Goal: Find specific page/section: Find specific page/section

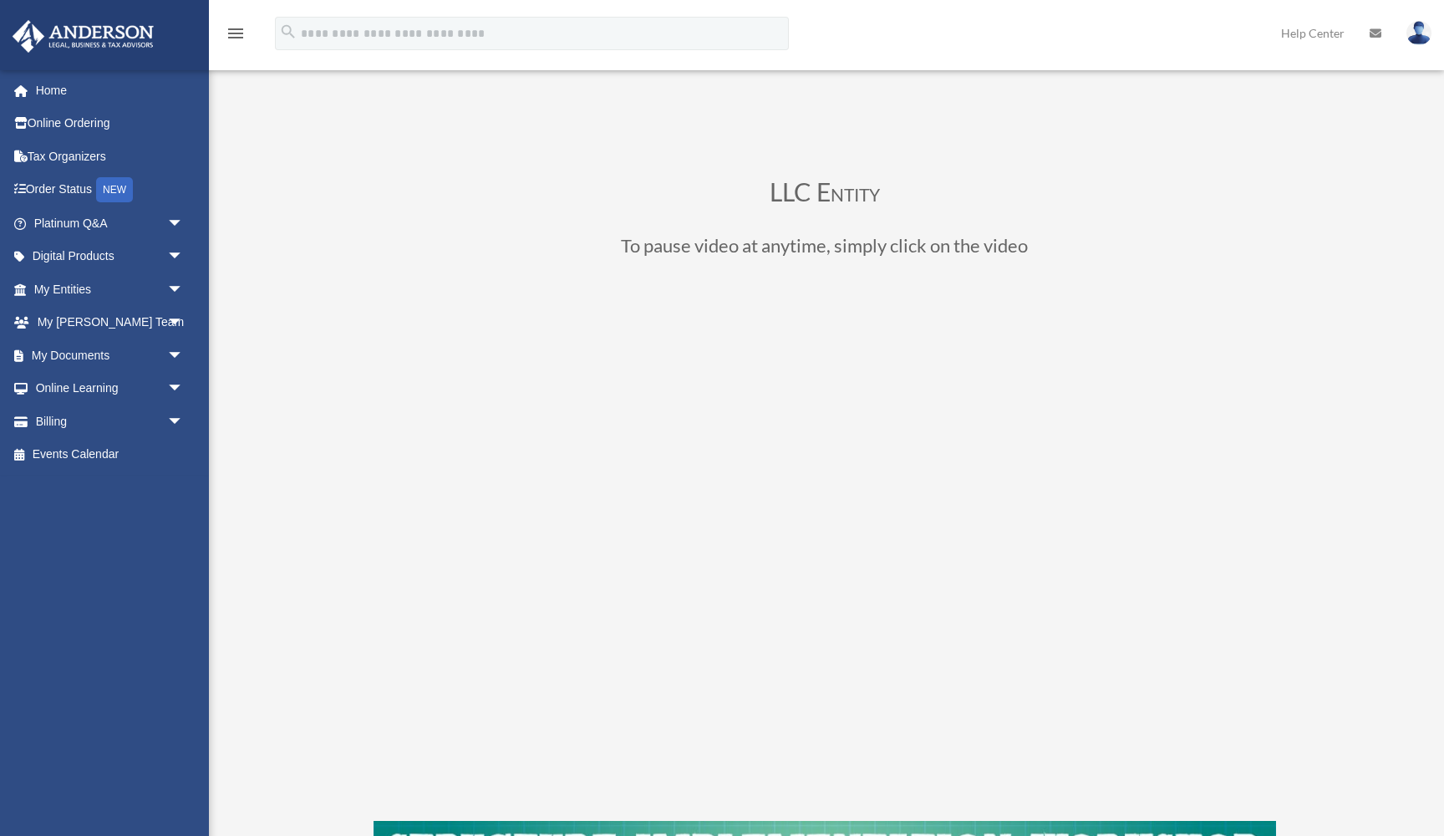
scroll to position [220, 0]
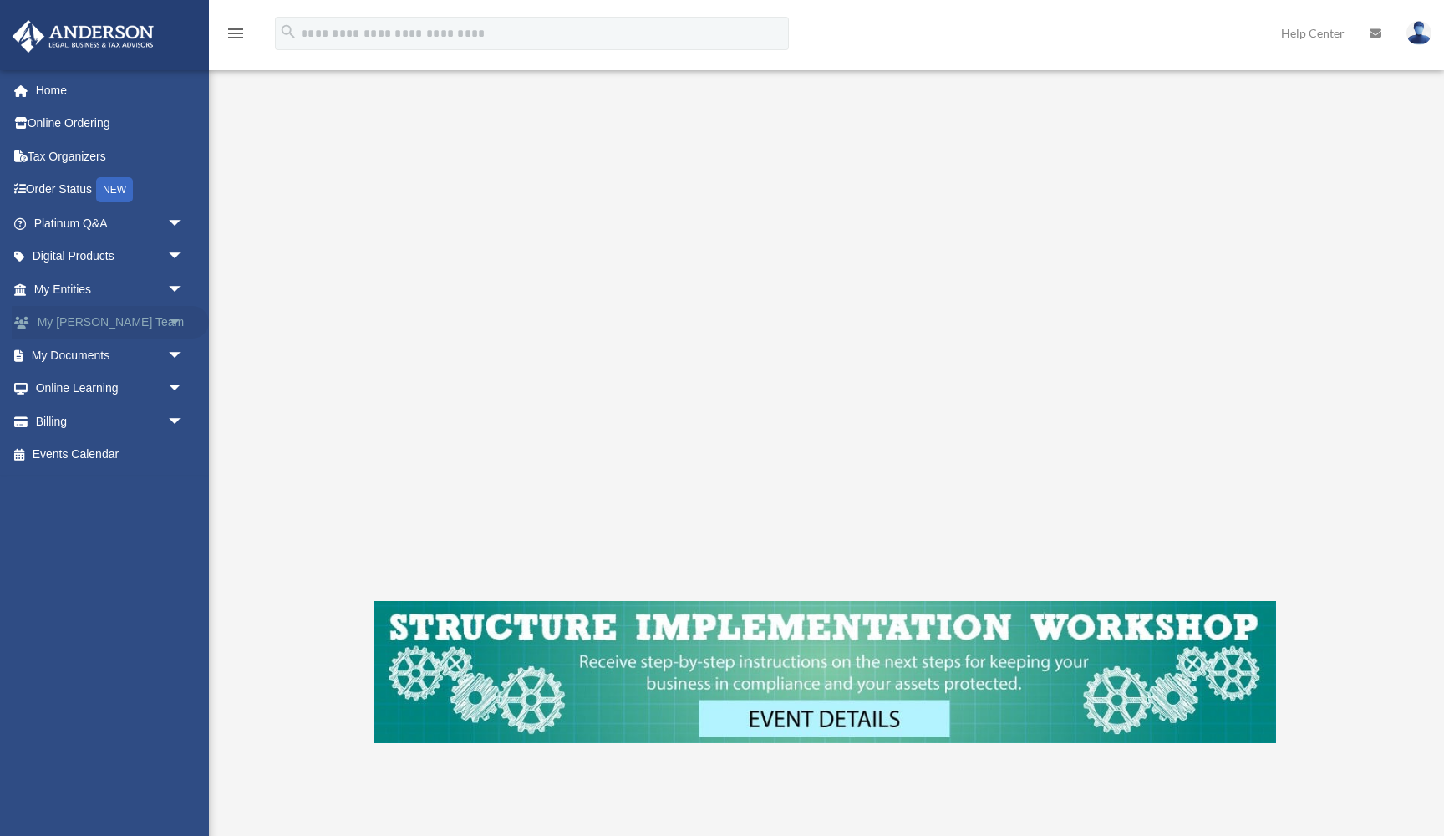
click at [89, 320] on link "My Anderson Team arrow_drop_down" at bounding box center [110, 322] width 197 height 33
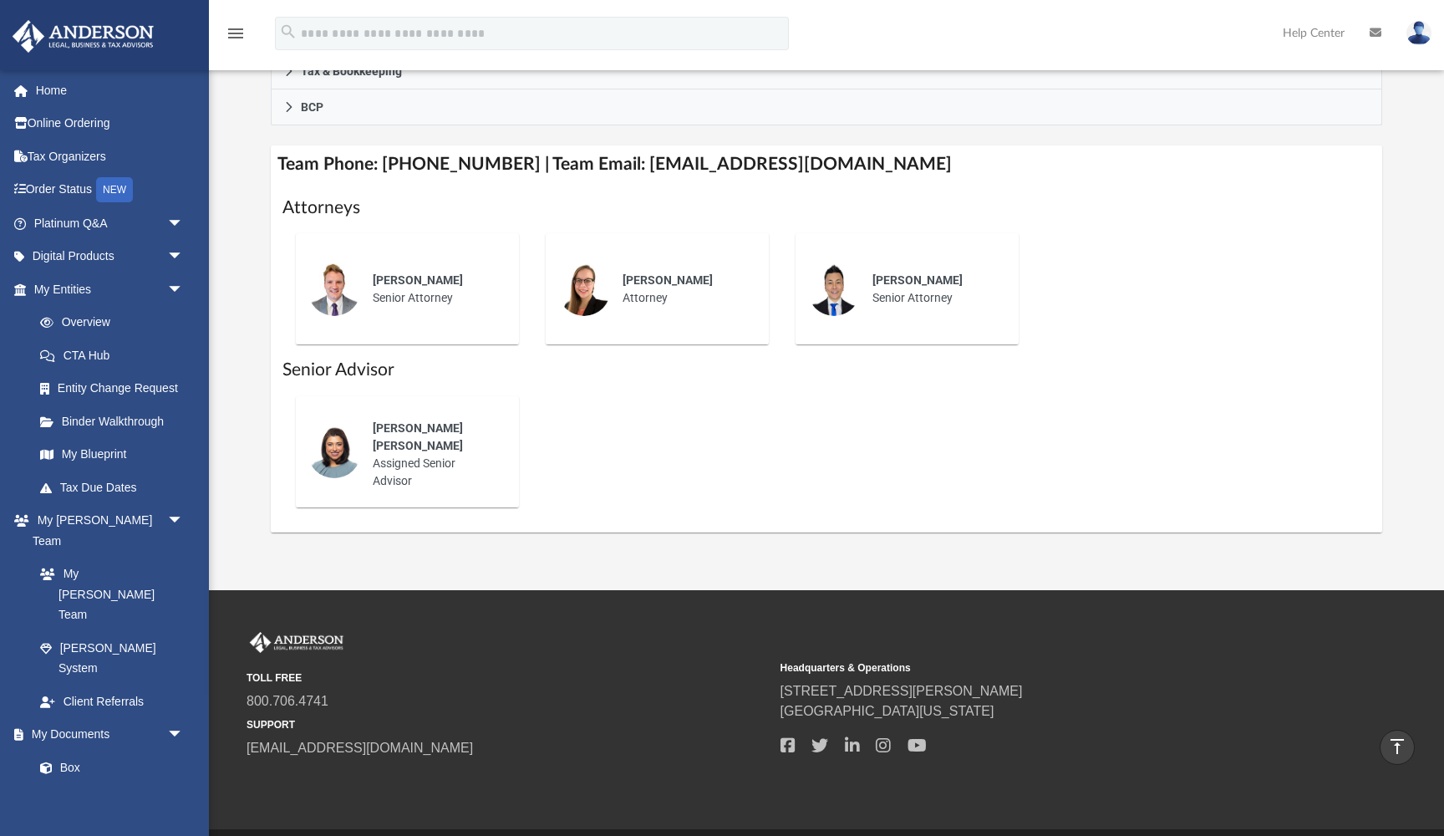
scroll to position [565, 0]
click at [341, 447] on img at bounding box center [334, 451] width 53 height 53
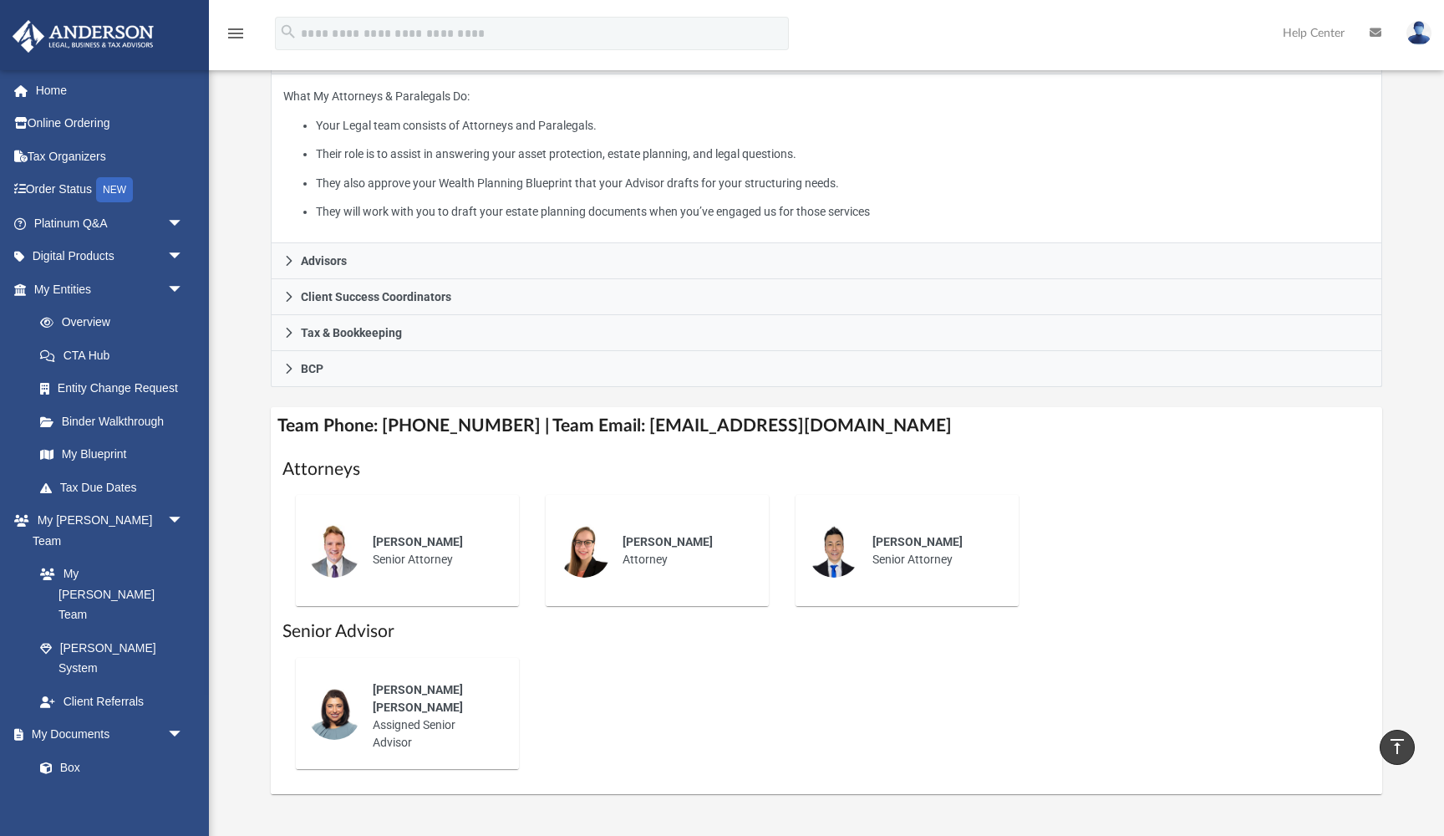
scroll to position [281, 0]
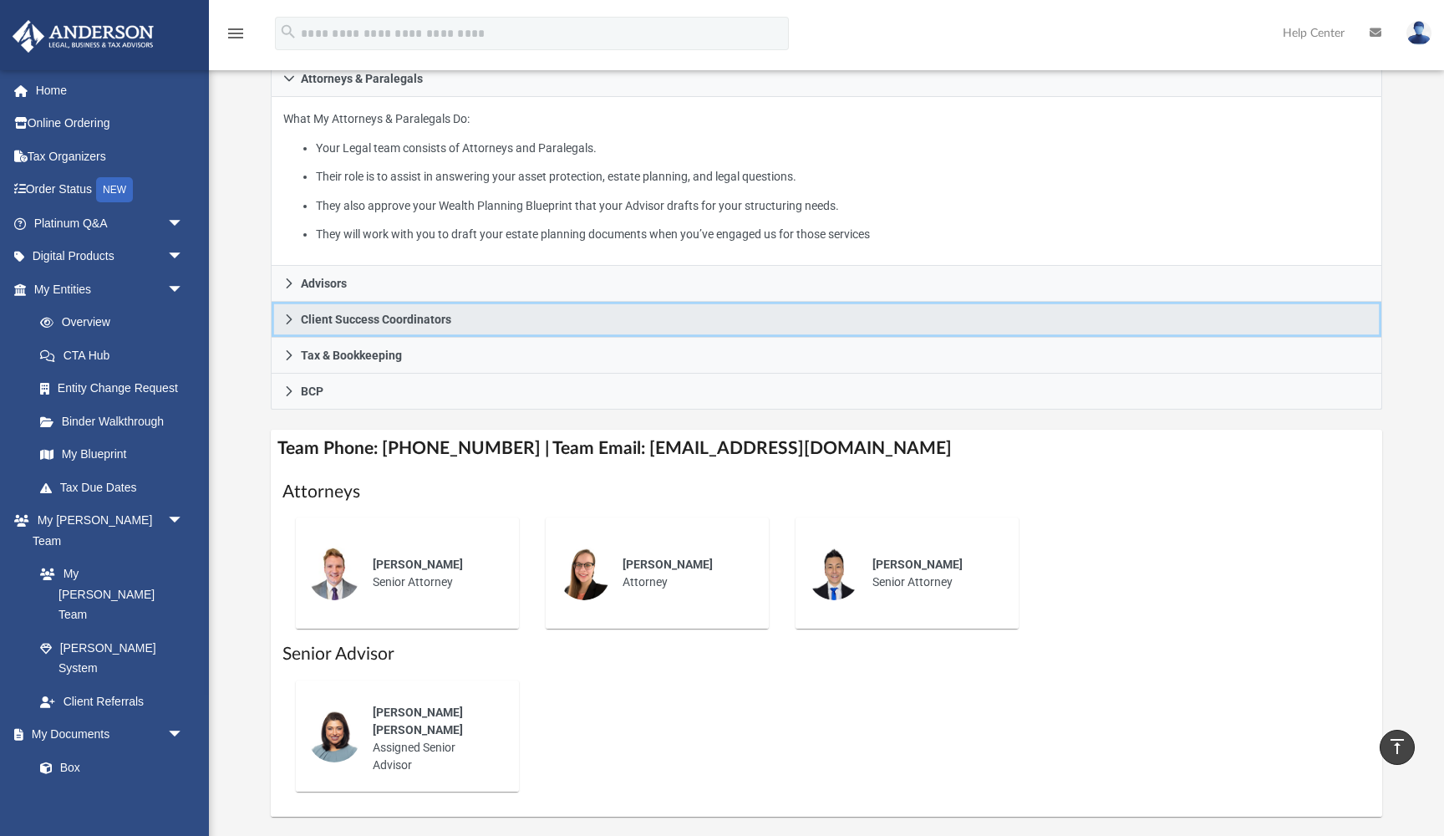
click at [393, 320] on span "Client Success Coordinators" at bounding box center [376, 319] width 150 height 12
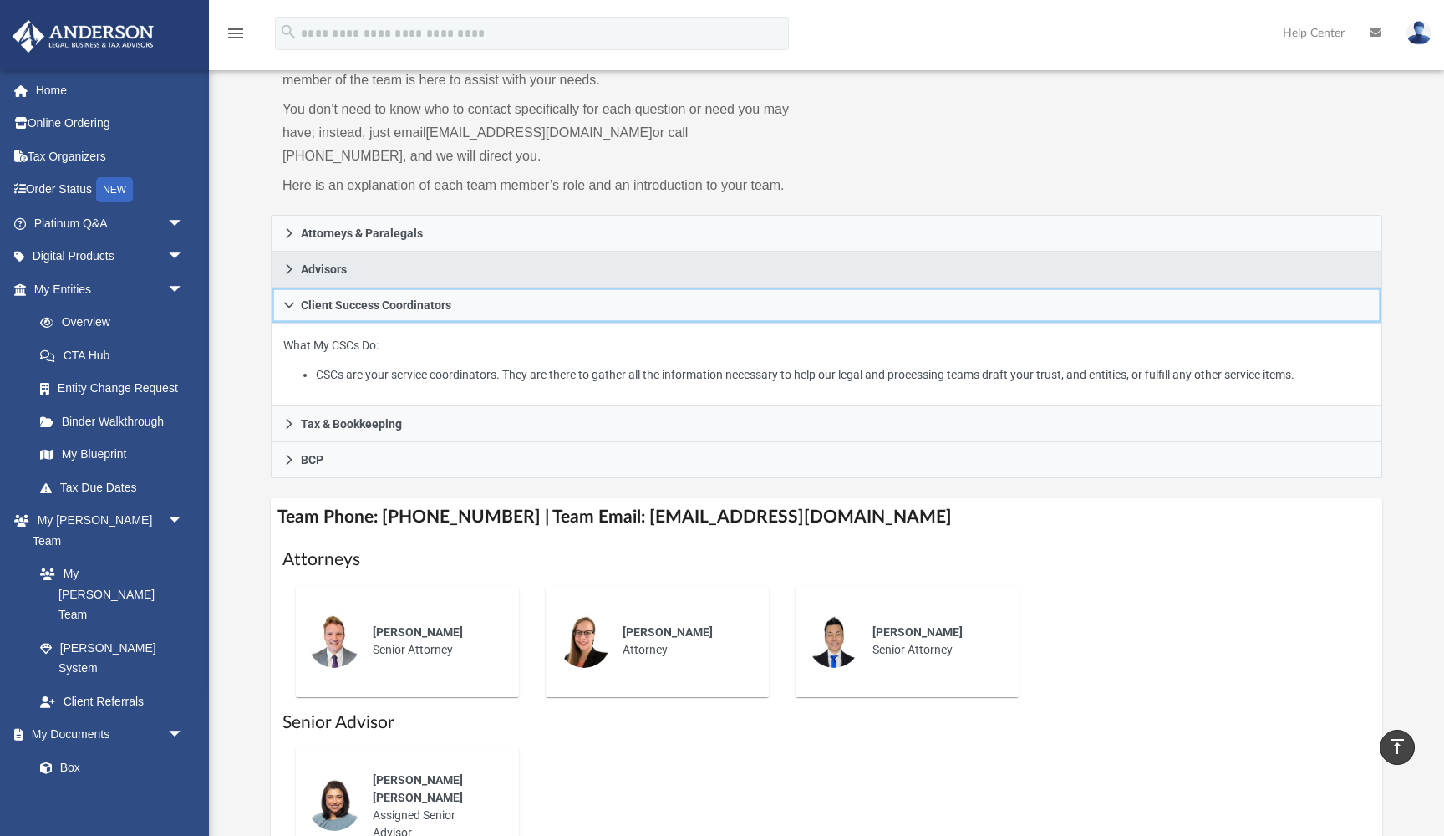
scroll to position [114, 0]
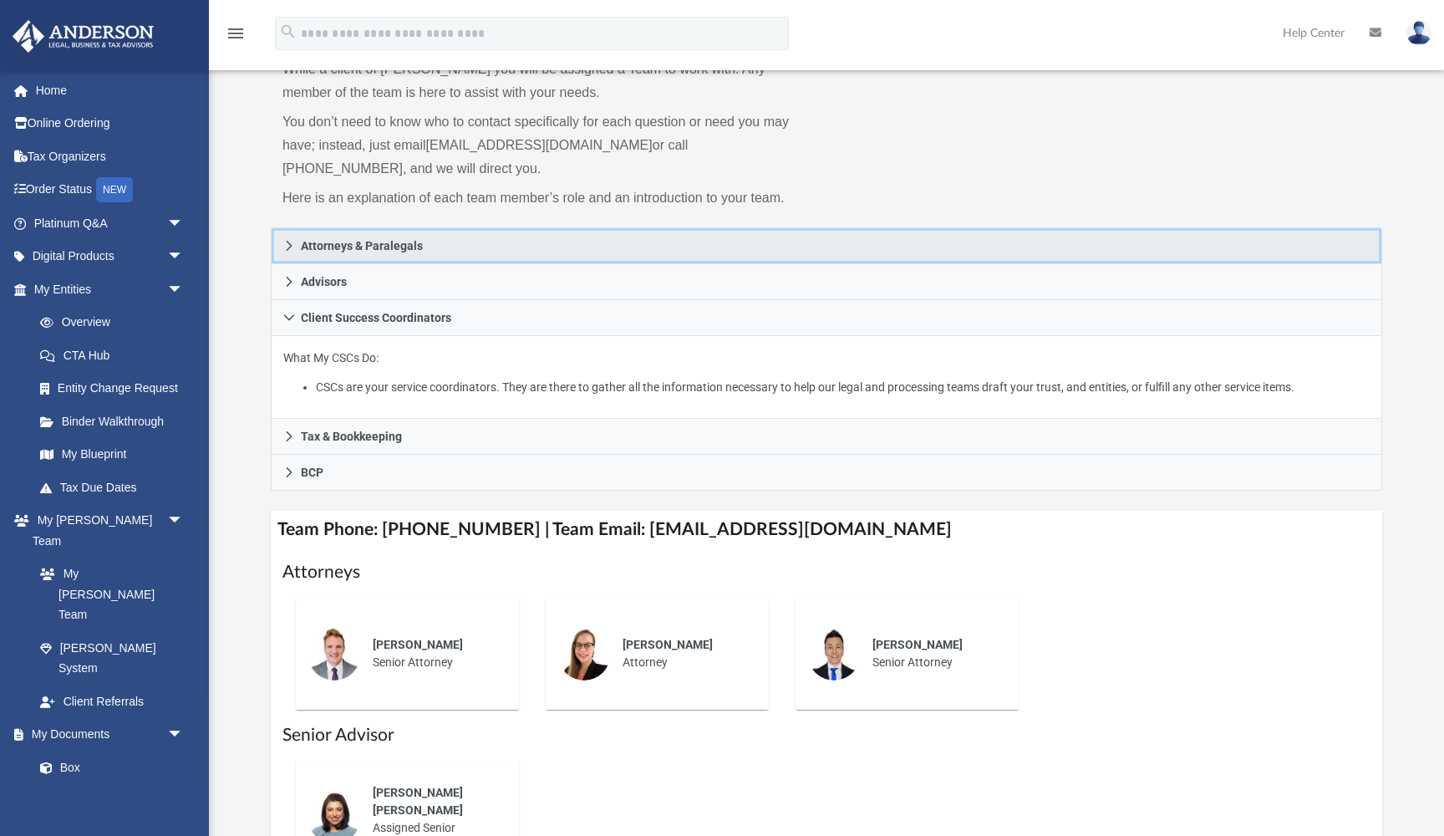
click at [345, 246] on span "Attorneys & Paralegals" at bounding box center [362, 246] width 122 height 12
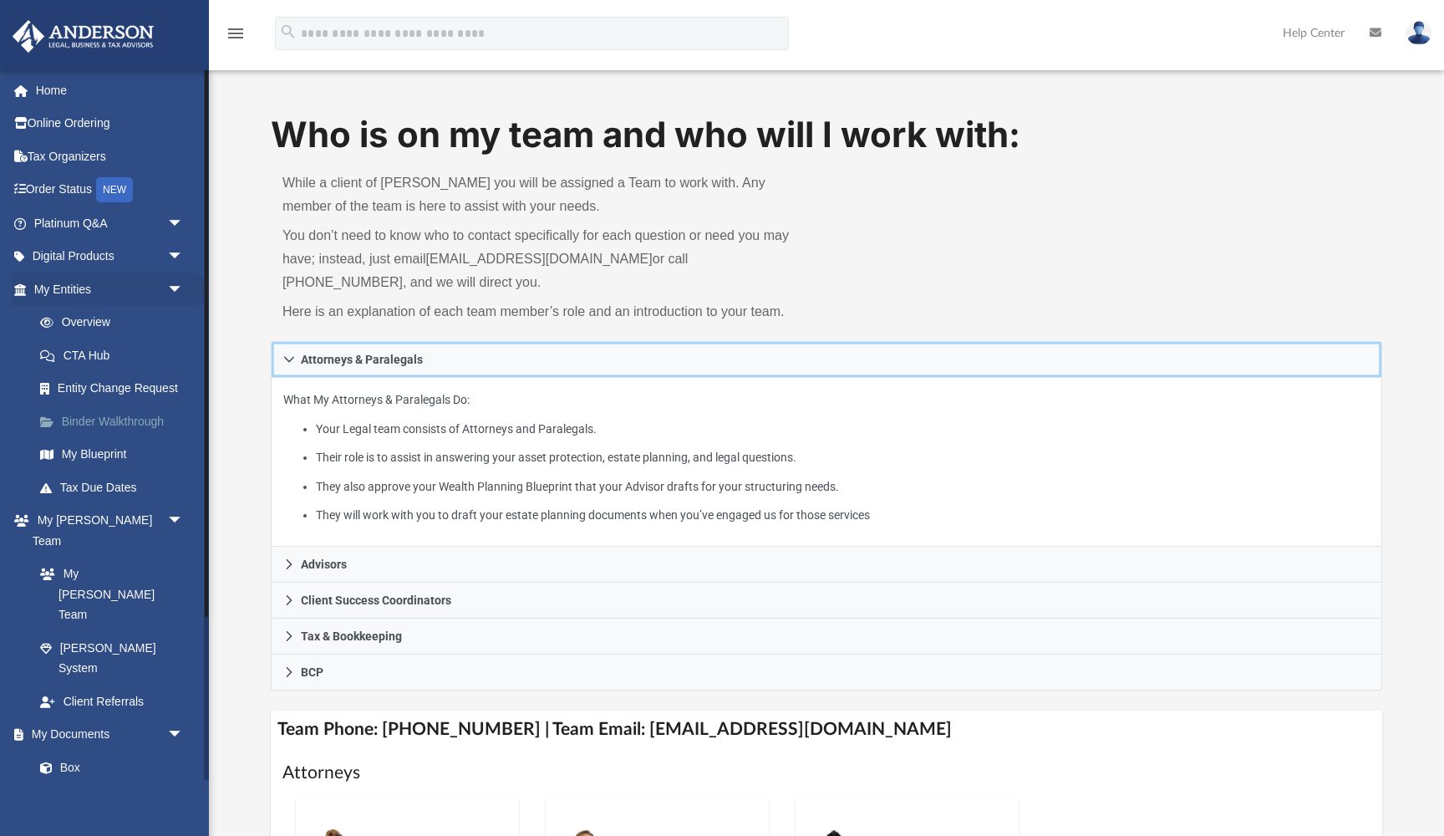
scroll to position [0, 0]
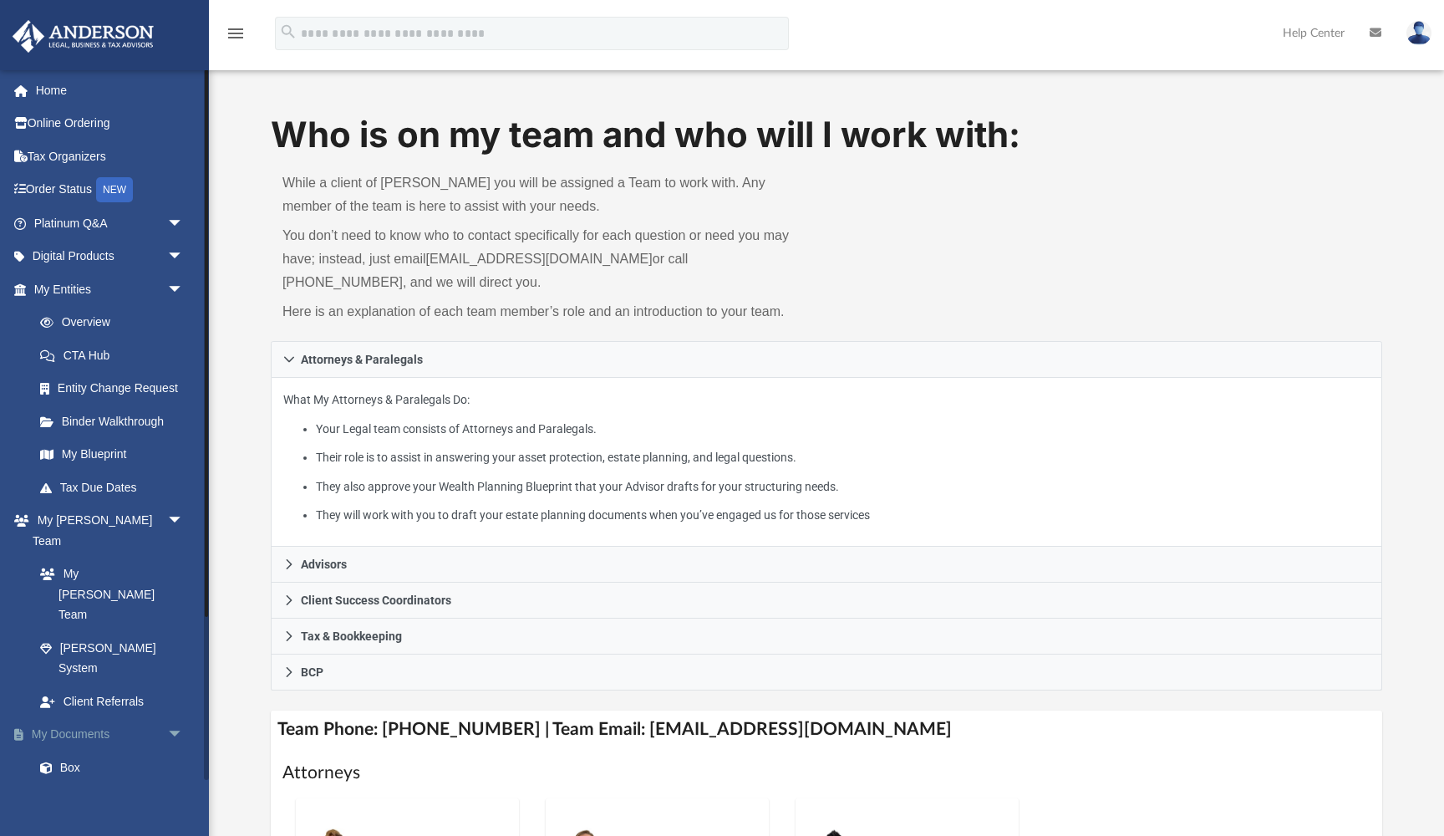
click at [96, 718] on link "My Documents arrow_drop_down" at bounding box center [110, 734] width 197 height 33
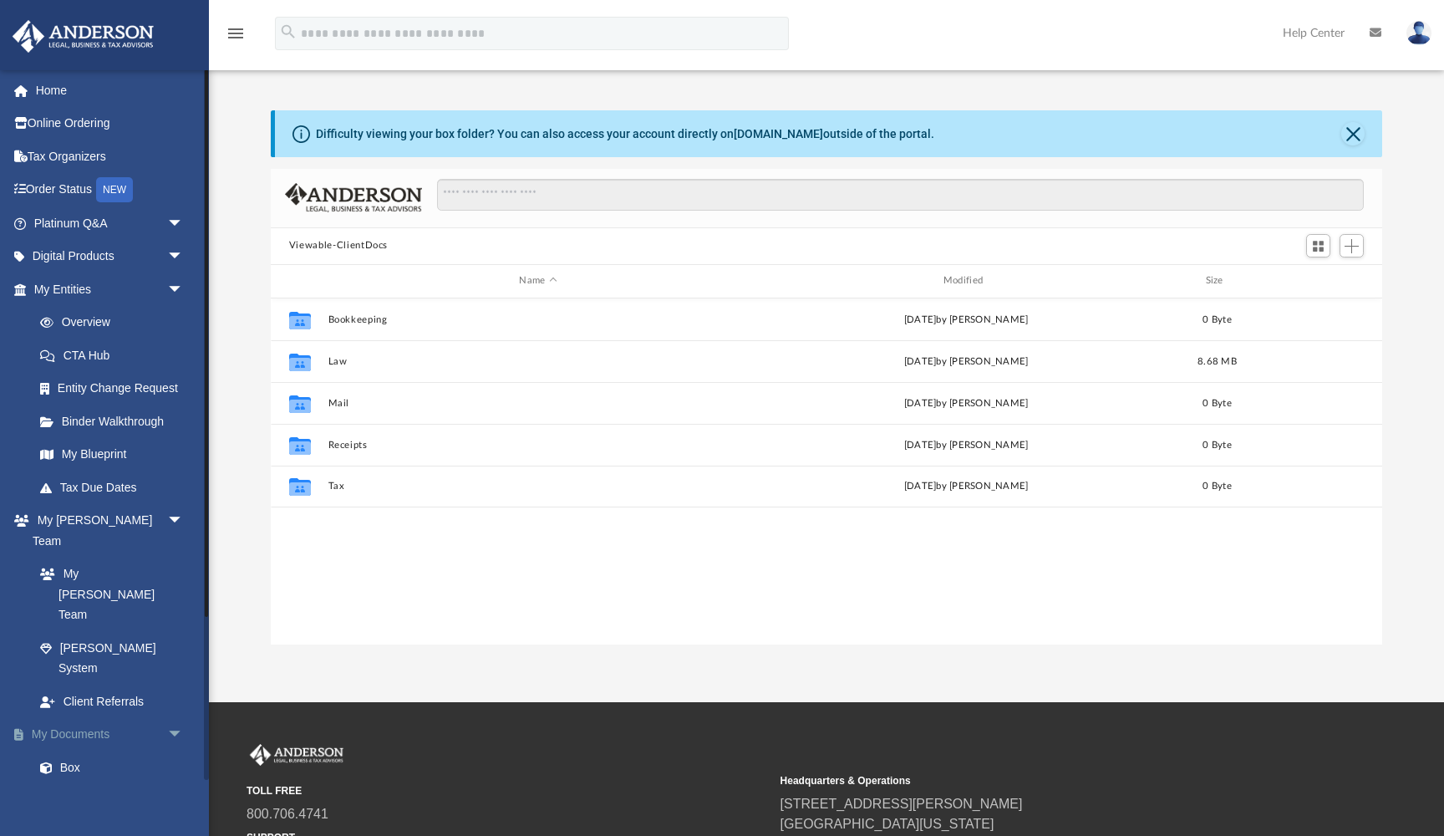
scroll to position [380, 1112]
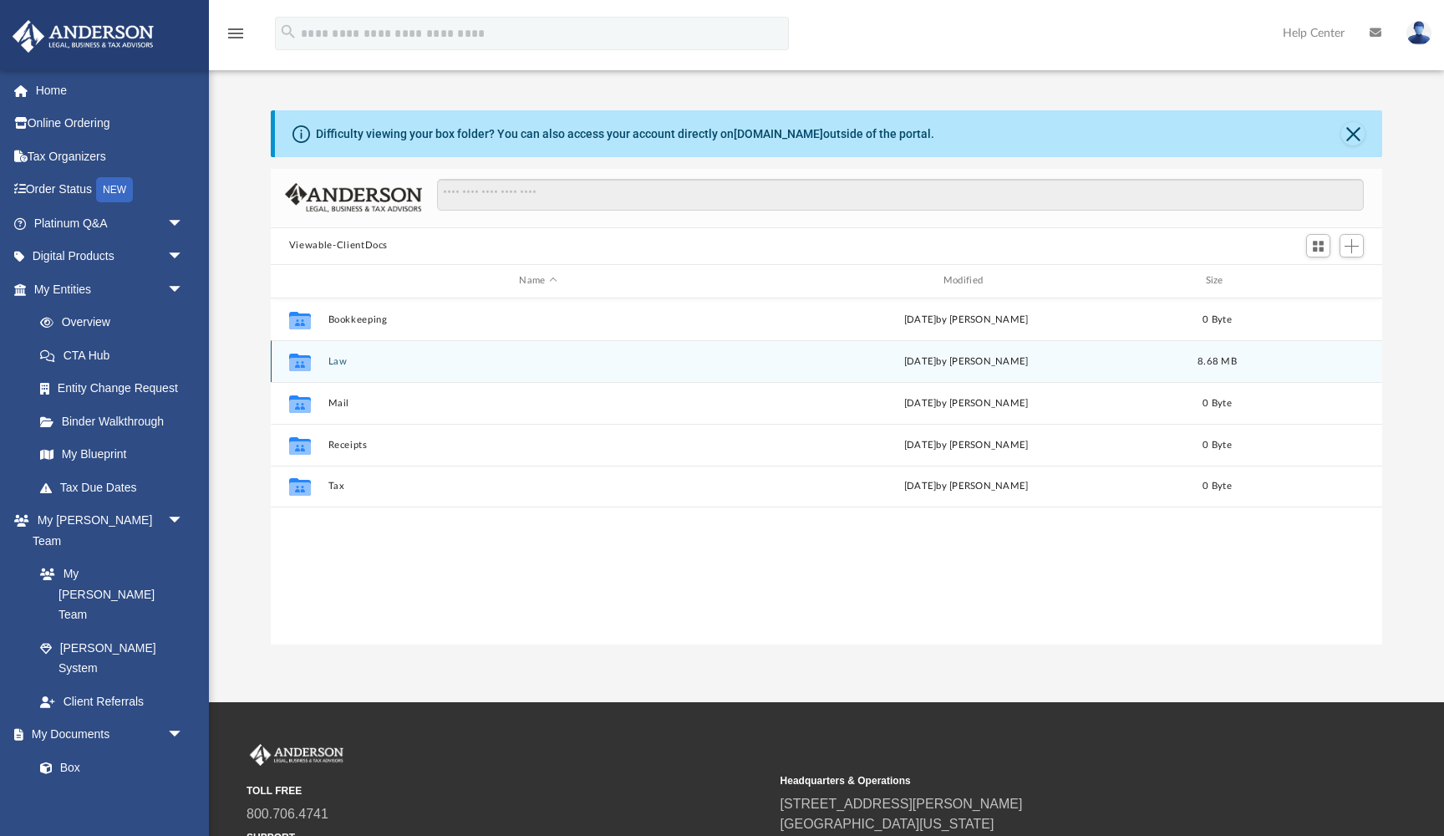
click at [364, 364] on button "Law" at bounding box center [538, 361] width 420 height 11
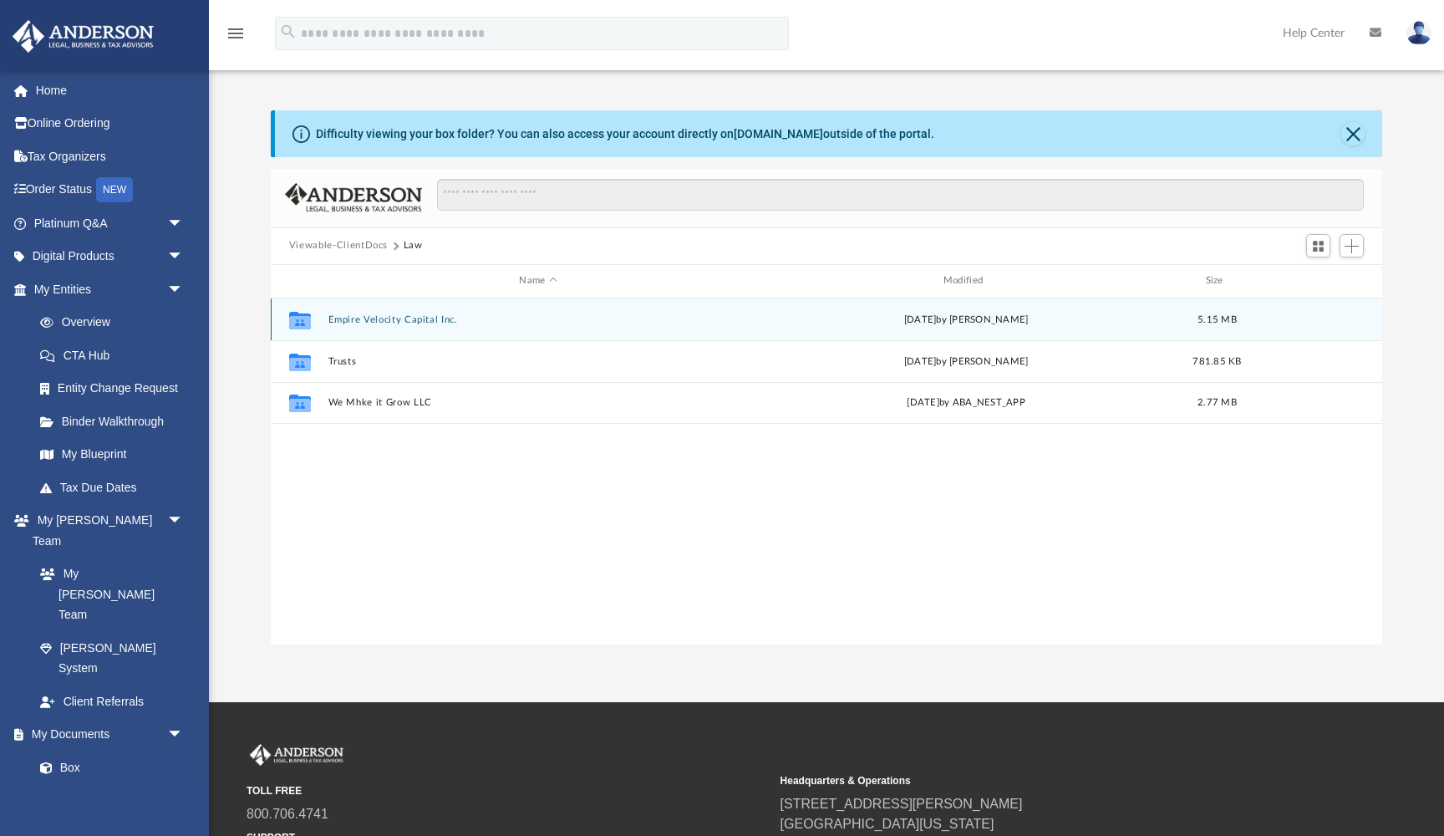
click at [428, 314] on button "Empire Velocity Capital Inc." at bounding box center [538, 319] width 420 height 11
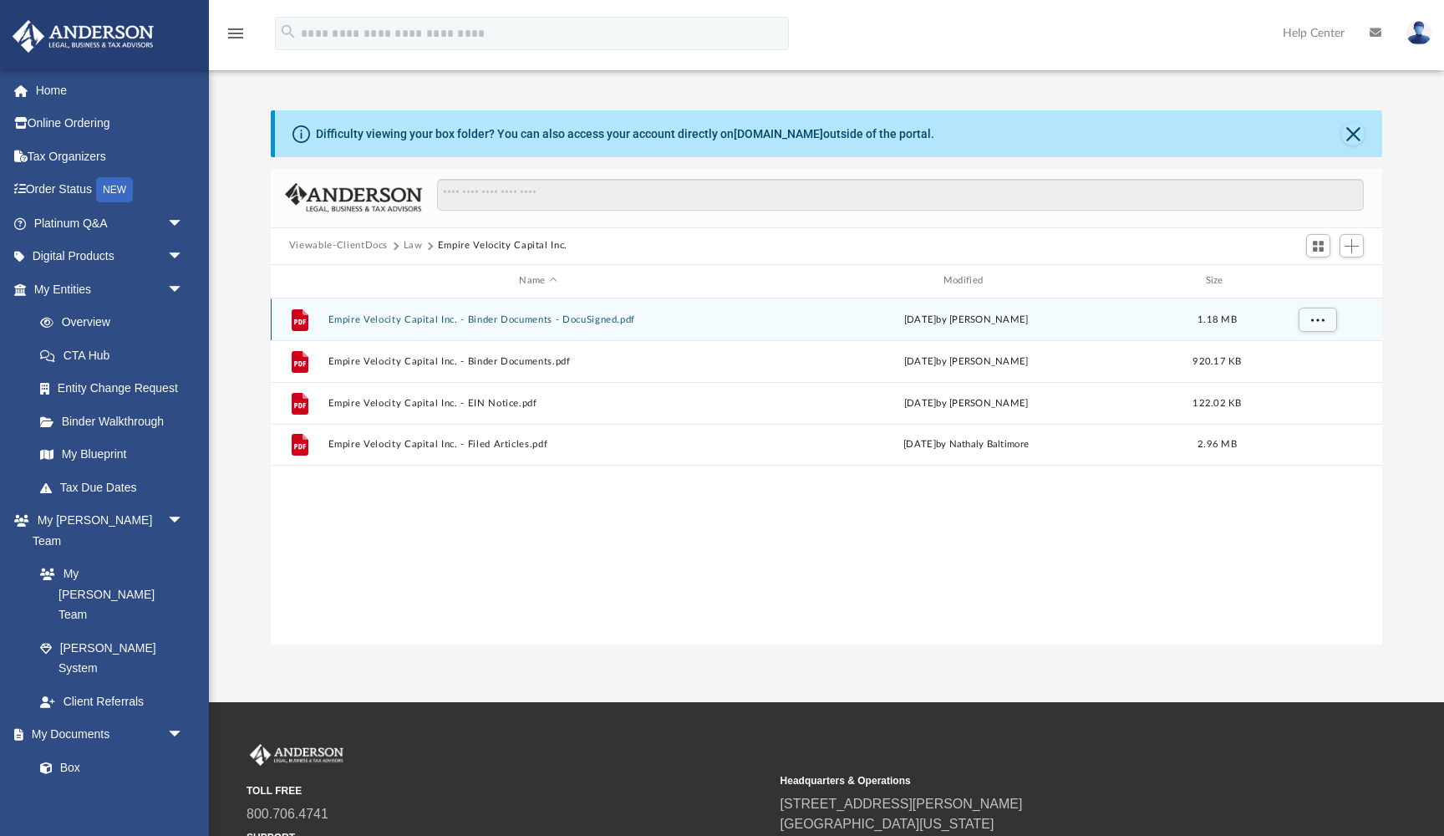
click at [531, 319] on button "Empire Velocity Capital Inc. - Binder Documents - DocuSigned.pdf" at bounding box center [538, 319] width 420 height 11
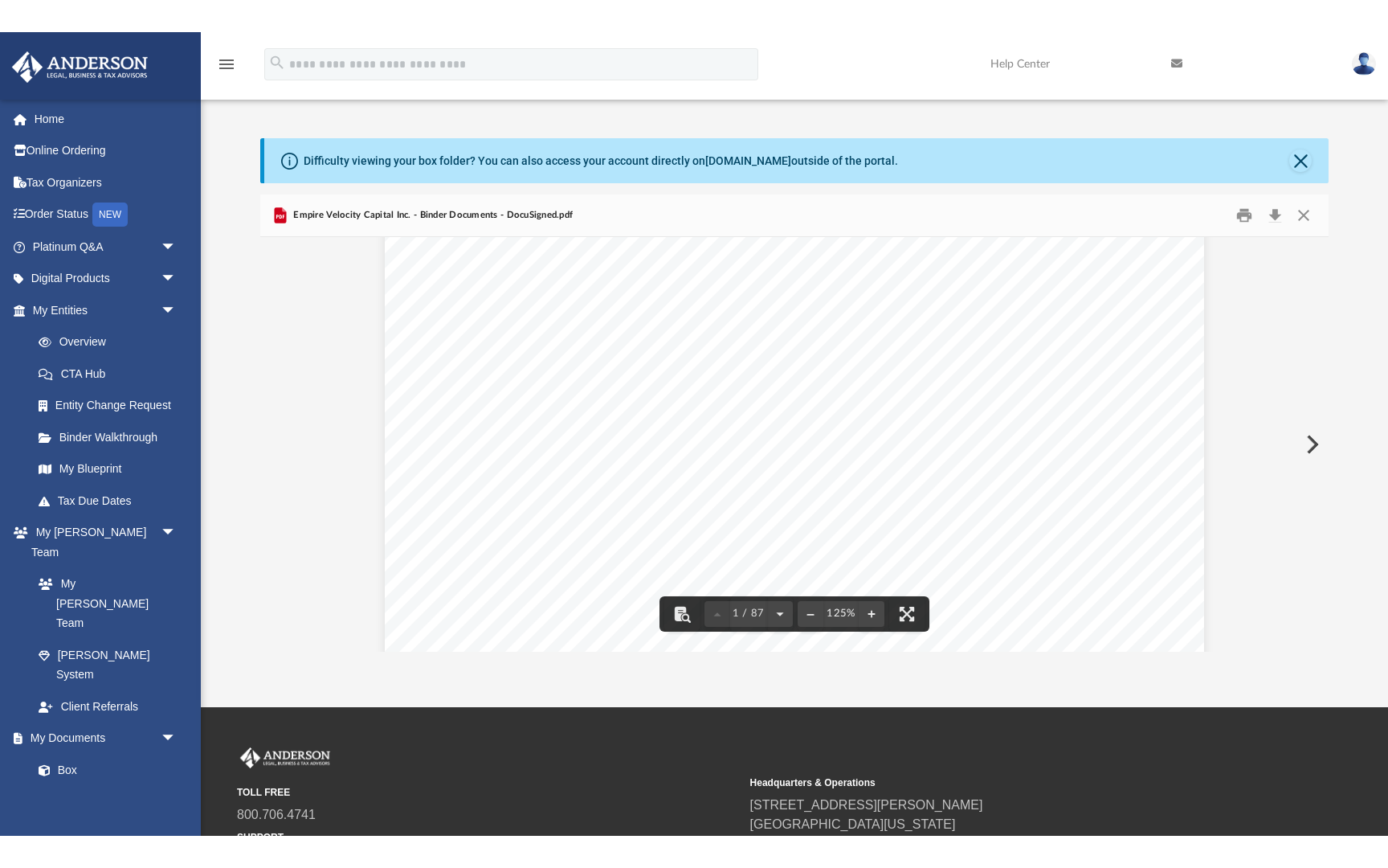
scroll to position [370, 0]
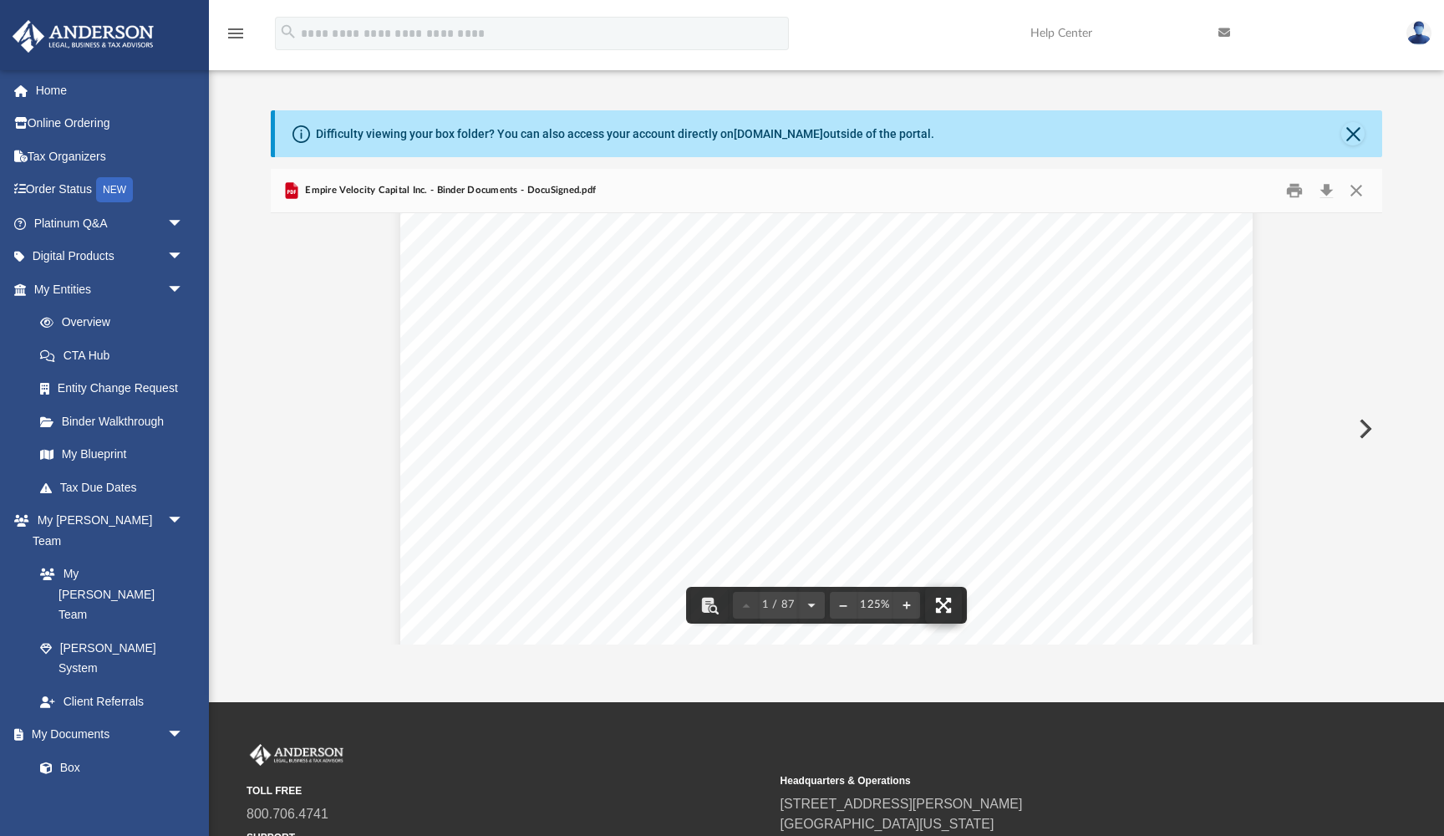
click at [950, 604] on button "File preview" at bounding box center [943, 605] width 37 height 37
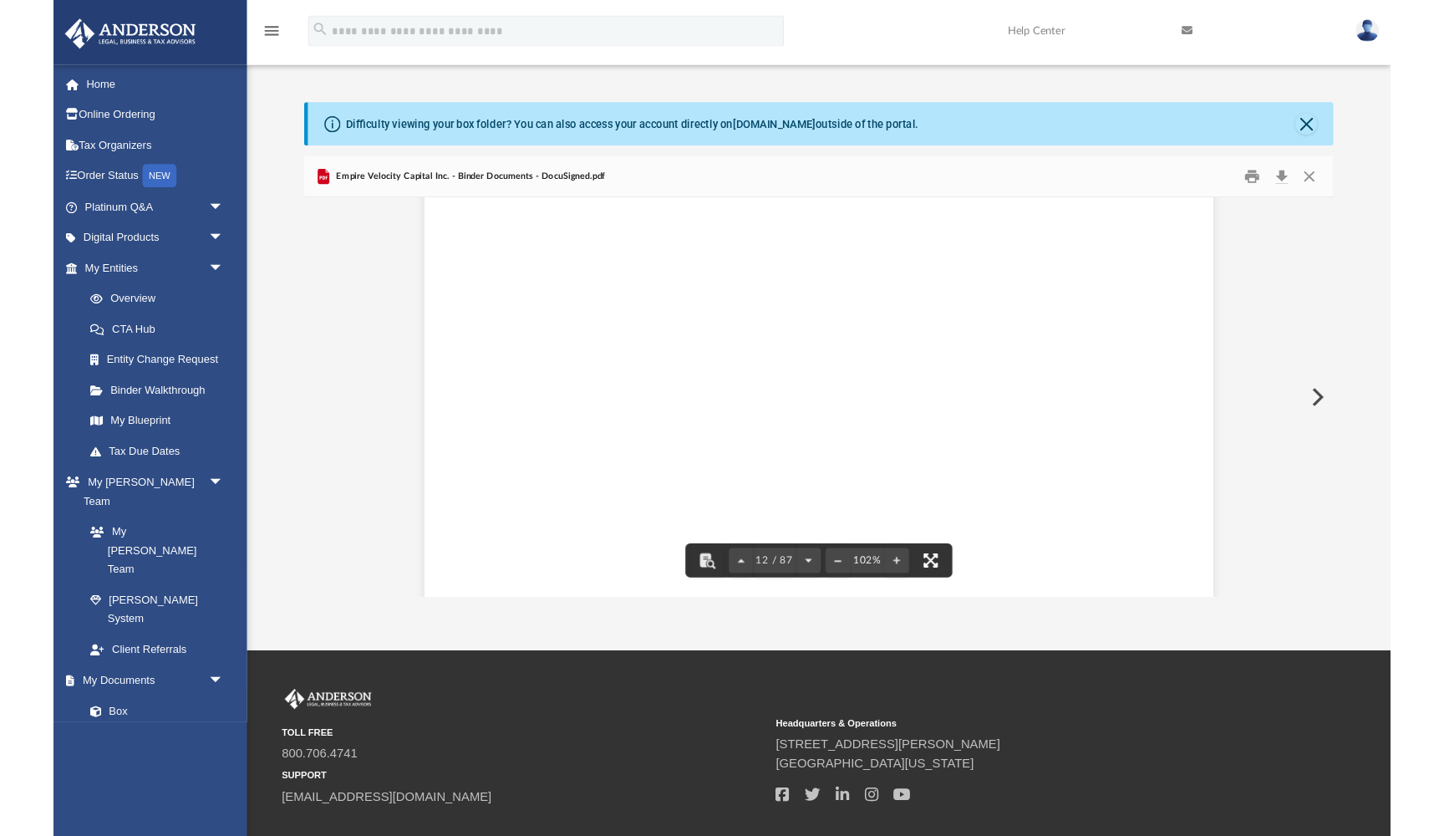
scroll to position [12413, 0]
